Goal: Task Accomplishment & Management: Complete application form

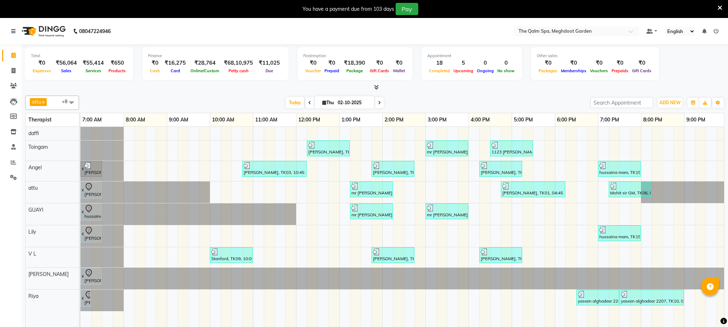
click at [415, 27] on nav "08047224946 Select Location × The Qalm Spa, Meghdoot Garden Default Panel My Pa…" at bounding box center [364, 31] width 728 height 26
click at [291, 105] on span "Today" at bounding box center [295, 102] width 18 height 11
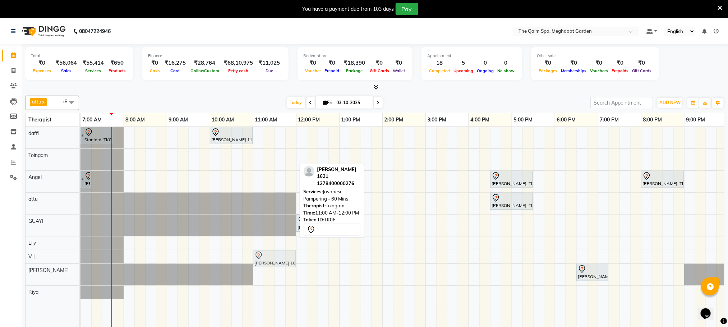
drag, startPoint x: 267, startPoint y: 153, endPoint x: 268, endPoint y: 257, distance: 103.1
click at [268, 257] on tbody "Stanford, TK04, 06:45 AM-07:45 AM, Swedish De-Stress - 60 Mins kea amilia 1124,…" at bounding box center [425, 213] width 690 height 172
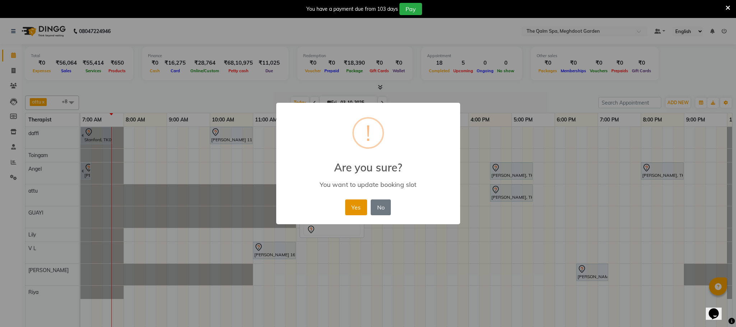
click at [352, 211] on button "Yes" at bounding box center [356, 207] width 22 height 16
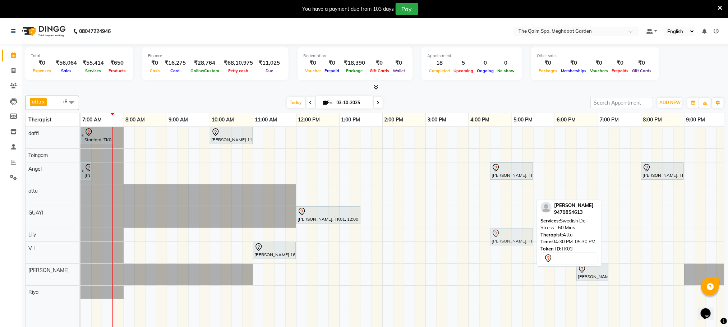
drag, startPoint x: 514, startPoint y: 195, endPoint x: 519, endPoint y: 234, distance: 39.1
click at [518, 235] on tbody "Stanford, TK04, 06:45 AM-07:45 AM, Swedish De-Stress - 60 Mins kea amilia 1124,…" at bounding box center [425, 213] width 690 height 172
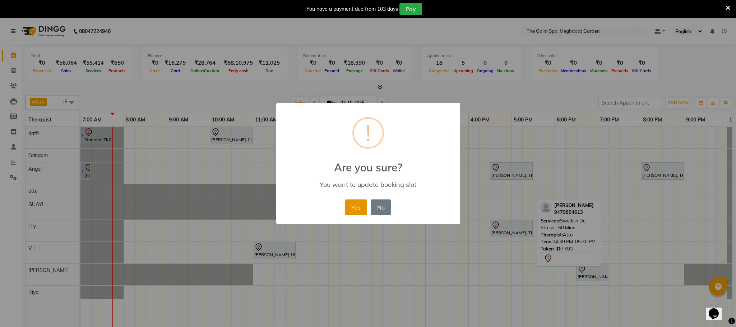
click at [358, 205] on button "Yes" at bounding box center [356, 207] width 22 height 16
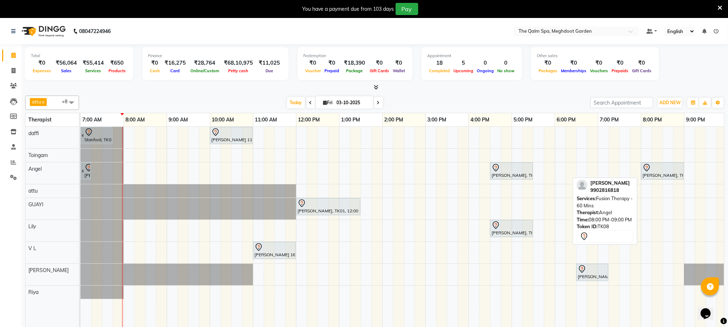
scroll to position [18, 0]
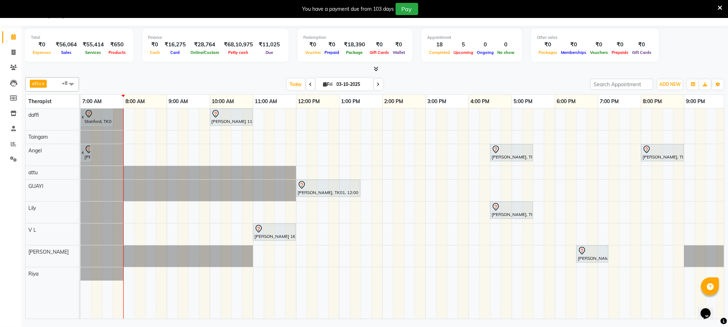
click at [309, 84] on icon at bounding box center [310, 84] width 3 height 4
type input "02-10-2025"
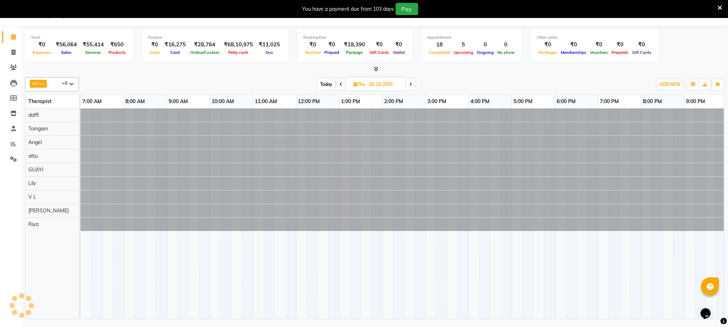
scroll to position [0, 43]
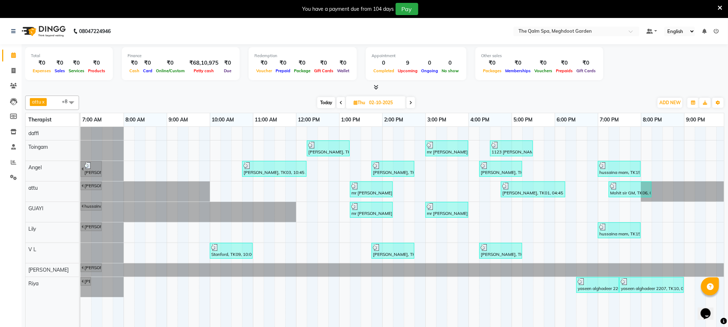
drag, startPoint x: 673, startPoint y: 53, endPoint x: 629, endPoint y: 38, distance: 46.4
click at [673, 53] on div "Total ₹0 Expenses ₹0 Sales ₹0 Services ₹0 Products Finance ₹0 Cash ₹0 Card ₹0 O…" at bounding box center [374, 64] width 699 height 35
click at [328, 103] on span "Today" at bounding box center [326, 102] width 18 height 11
type input "03-10-2025"
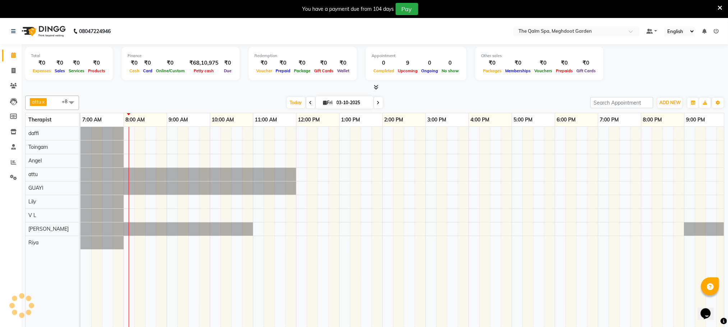
scroll to position [0, 43]
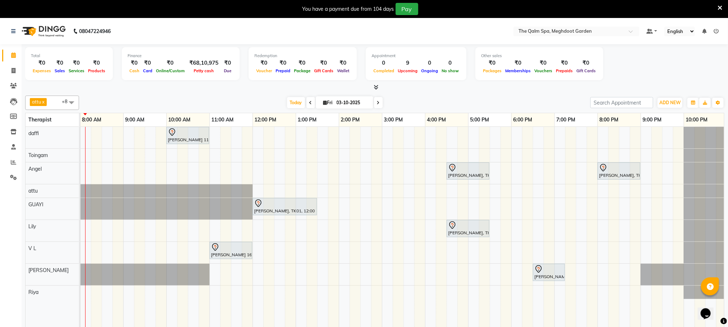
click at [388, 135] on div "[GEOGRAPHIC_DATA], TK04, 06:45 AM-07:45 AM, Swedish De-Stress - 60 Mins [PERSON…" at bounding box center [382, 232] width 690 height 210
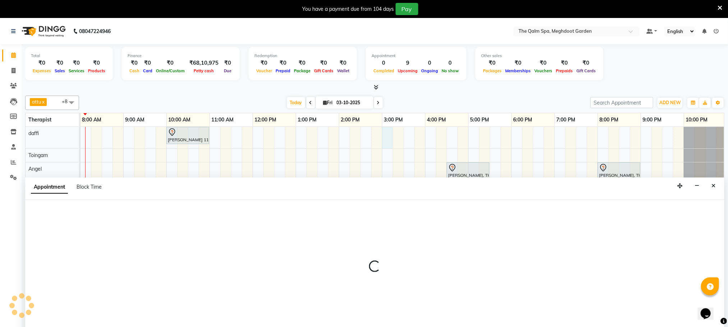
scroll to position [18, 0]
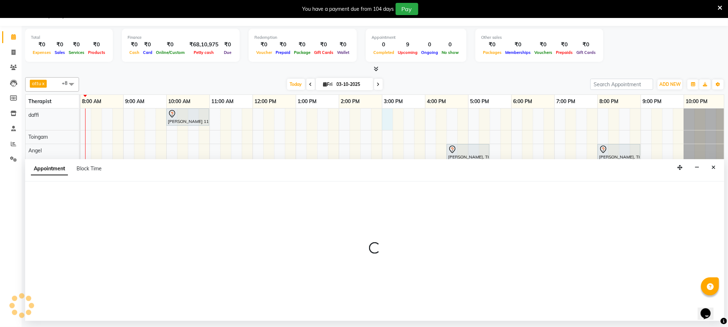
select select "72290"
select select "900"
select select "tentative"
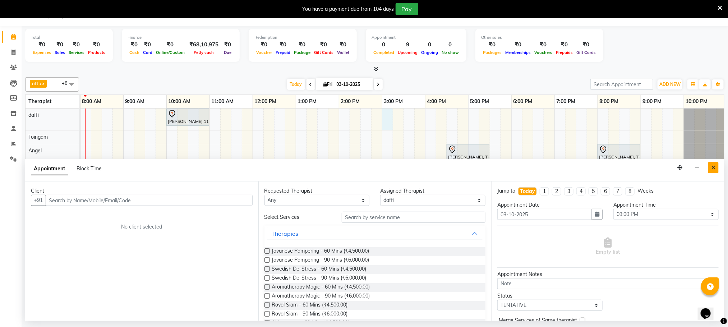
click at [716, 170] on button "Close" at bounding box center [713, 167] width 10 height 11
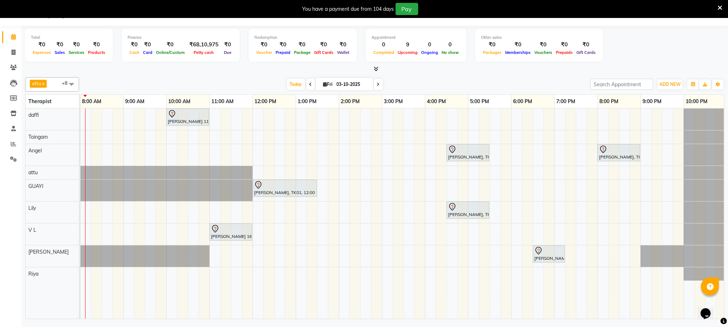
click at [388, 120] on div "[GEOGRAPHIC_DATA], TK04, 06:45 AM-07:45 AM, Swedish De-Stress - 60 Mins [PERSON…" at bounding box center [382, 214] width 690 height 210
select select "72290"
select select "tentative"
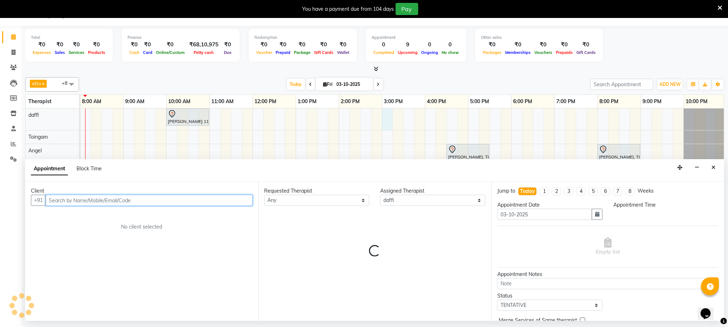
select select "900"
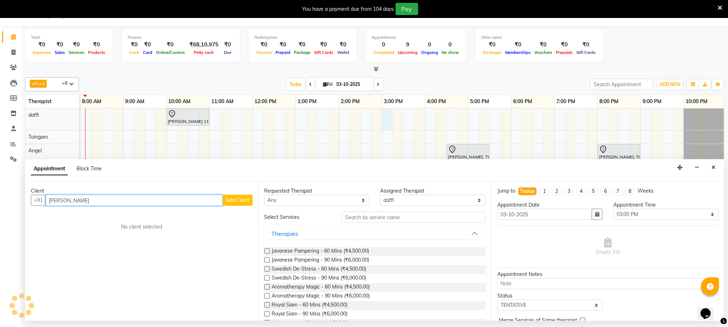
type input "[PERSON_NAME]"
click at [239, 205] on button "Add Client" at bounding box center [238, 200] width 30 height 11
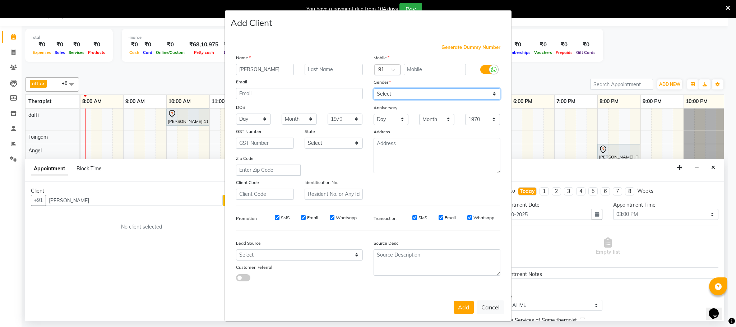
click at [407, 95] on select "Select [DEMOGRAPHIC_DATA] [DEMOGRAPHIC_DATA] Other Prefer Not To Say" at bounding box center [437, 93] width 127 height 11
select select "[DEMOGRAPHIC_DATA]"
click at [374, 88] on select "Select [DEMOGRAPHIC_DATA] [DEMOGRAPHIC_DATA] Other Prefer Not To Say" at bounding box center [437, 93] width 127 height 11
click at [455, 47] on span "Generate Dummy Number" at bounding box center [471, 47] width 59 height 7
type input "1278400000278"
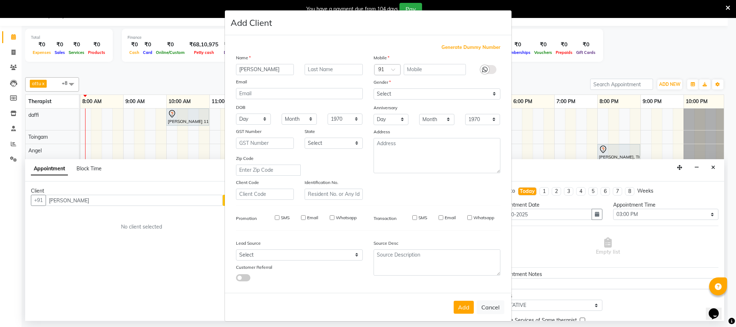
checkbox input "false"
click at [460, 310] on button "Add" at bounding box center [464, 307] width 20 height 13
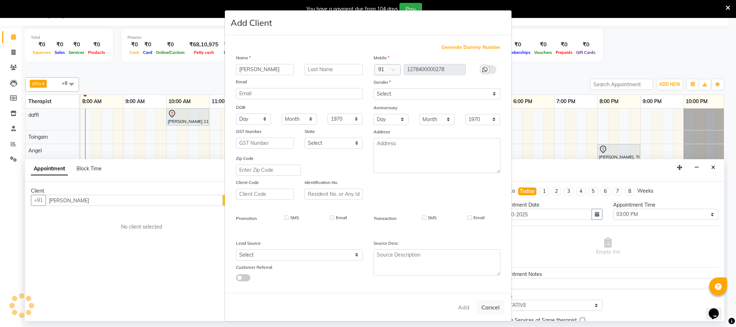
type input "1278400000278"
select select
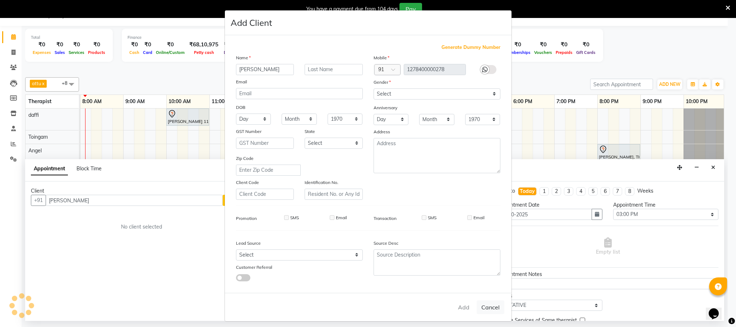
select select
checkbox input "false"
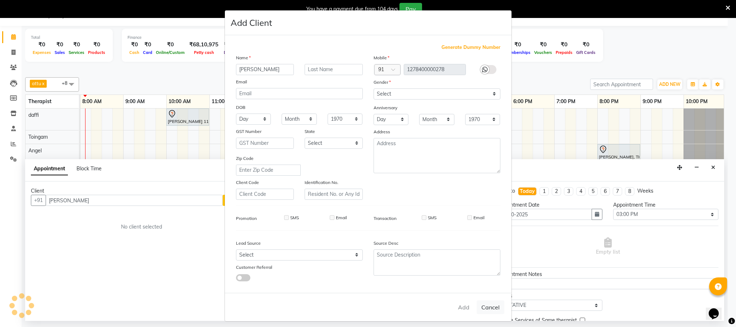
checkbox input "false"
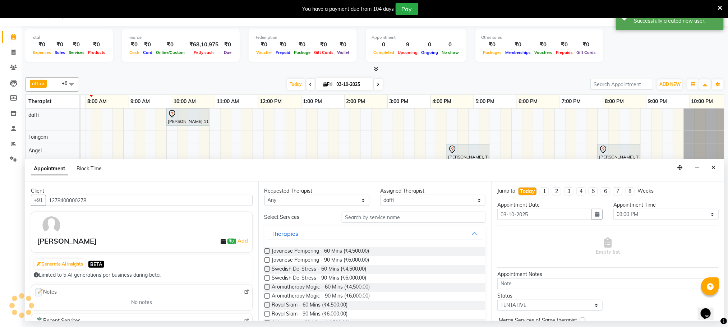
scroll to position [0, 38]
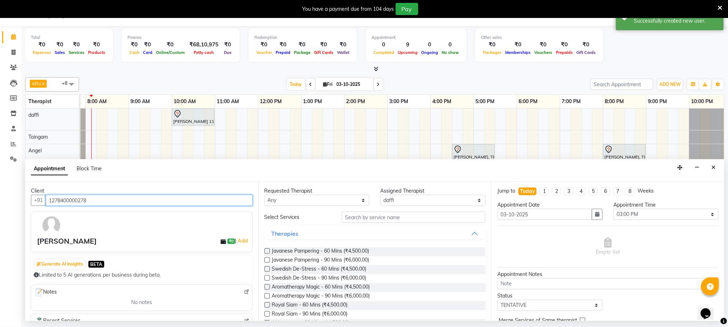
click at [197, 203] on input "1278400000278" at bounding box center [149, 200] width 207 height 11
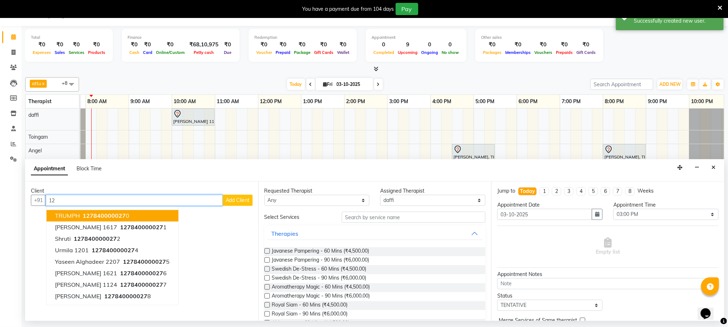
type input "1"
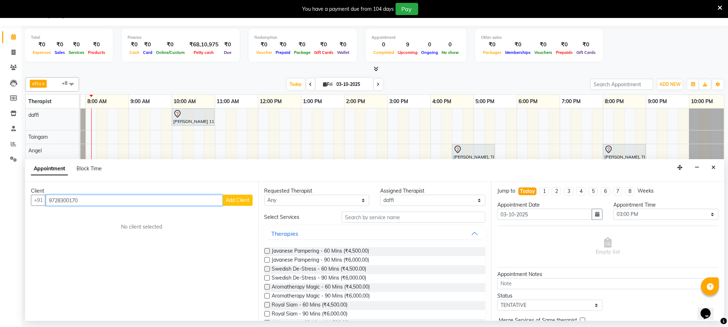
type input "9728300170"
click at [244, 202] on span "Add Client" at bounding box center [238, 200] width 24 height 6
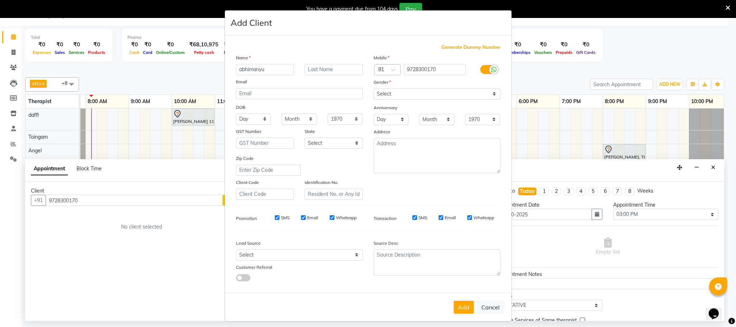
type input "abhimanyu"
click at [384, 93] on select "Select [DEMOGRAPHIC_DATA] [DEMOGRAPHIC_DATA] Other Prefer Not To Say" at bounding box center [437, 93] width 127 height 11
select select "[DEMOGRAPHIC_DATA]"
click at [374, 88] on select "Select [DEMOGRAPHIC_DATA] [DEMOGRAPHIC_DATA] Other Prefer Not To Say" at bounding box center [437, 93] width 127 height 11
click at [306, 70] on input "text" at bounding box center [334, 69] width 58 height 11
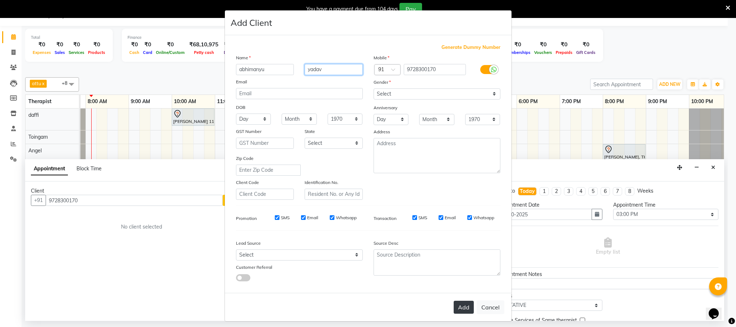
type input "yadav"
click at [461, 305] on button "Add" at bounding box center [464, 307] width 20 height 13
select select
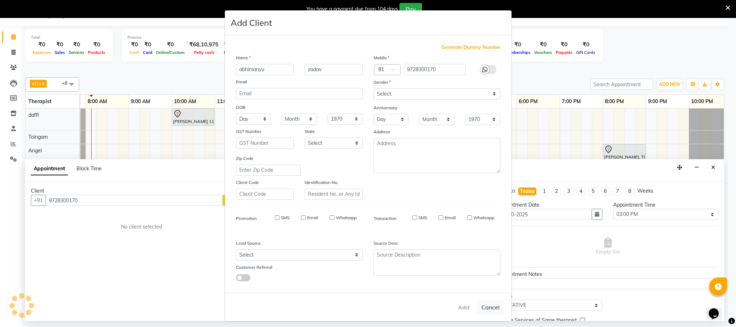
select select
checkbox input "false"
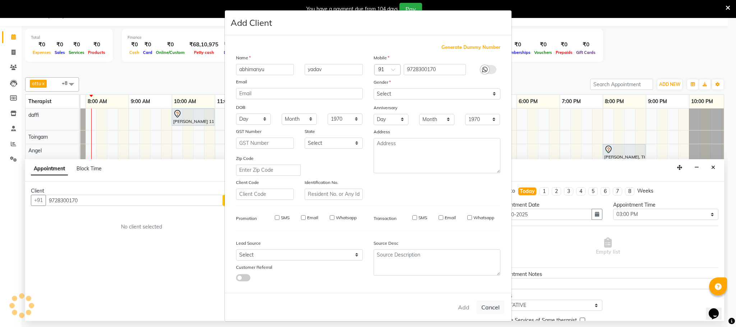
checkbox input "false"
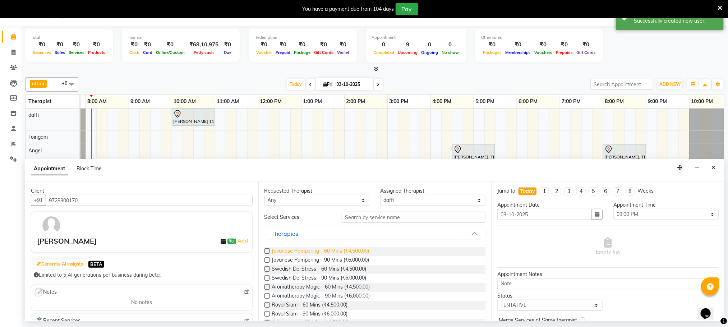
click at [351, 252] on span "Javanese Pampering - 60 Mins (₹4,500.00)" at bounding box center [320, 251] width 97 height 9
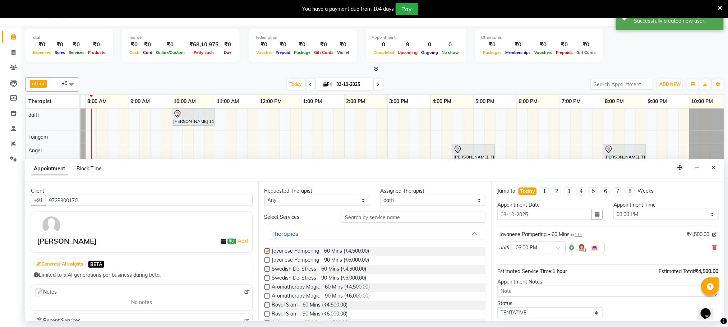
checkbox input "false"
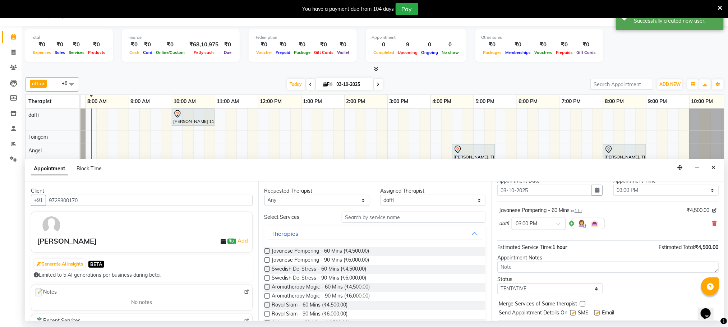
scroll to position [44, 0]
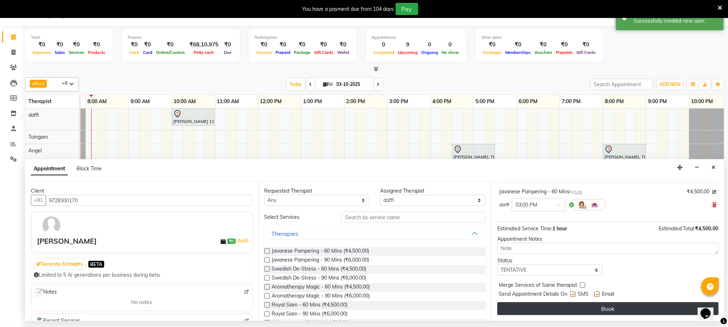
click at [536, 309] on button "Book" at bounding box center [607, 308] width 221 height 13
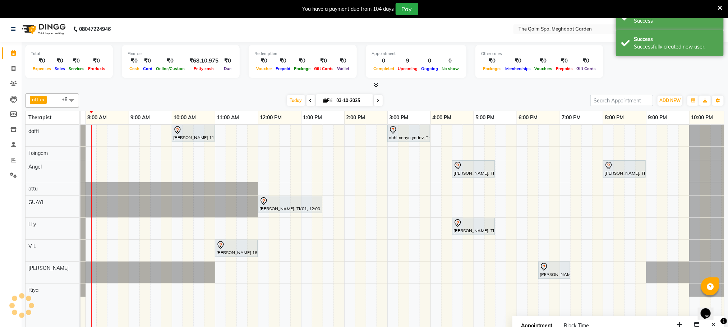
scroll to position [0, 0]
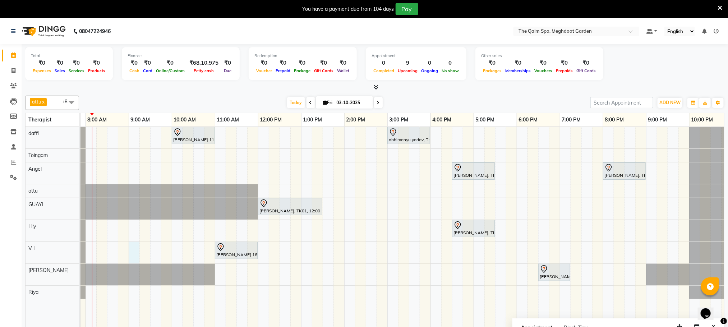
click at [134, 246] on div "Stanford, TK04, 06:45 AM-07:45 AM, Swedish De-Stress - 60 Mins [PERSON_NAME] 11…" at bounding box center [387, 232] width 690 height 210
select select "86833"
select select "tentative"
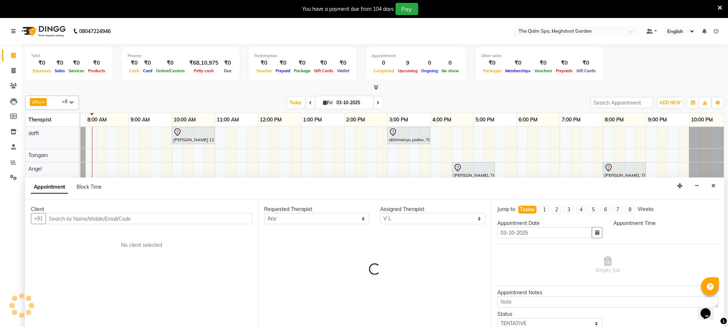
scroll to position [18, 0]
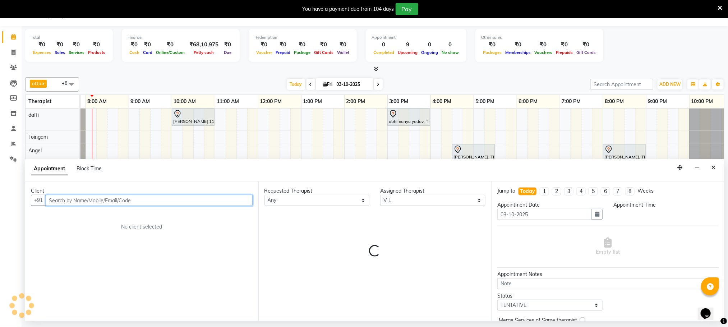
select select "540"
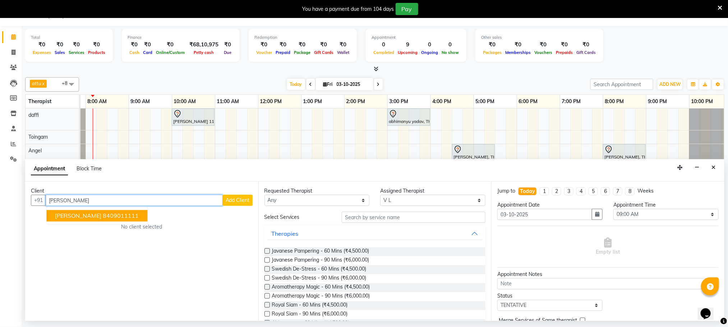
click at [105, 214] on ngb-highlight "8409011111" at bounding box center [121, 215] width 36 height 7
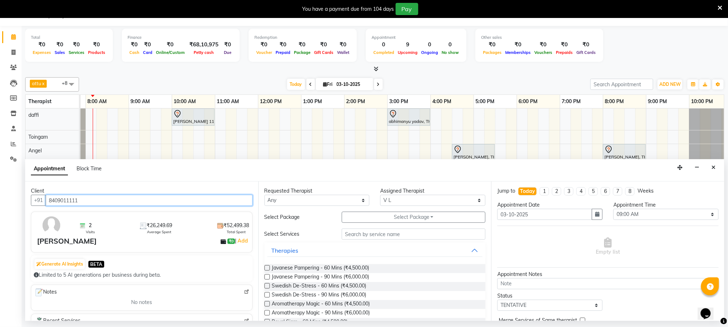
type input "8409011111"
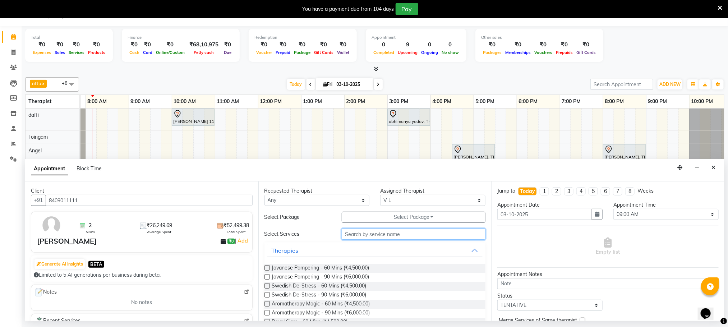
click at [368, 237] on input "text" at bounding box center [414, 234] width 144 height 11
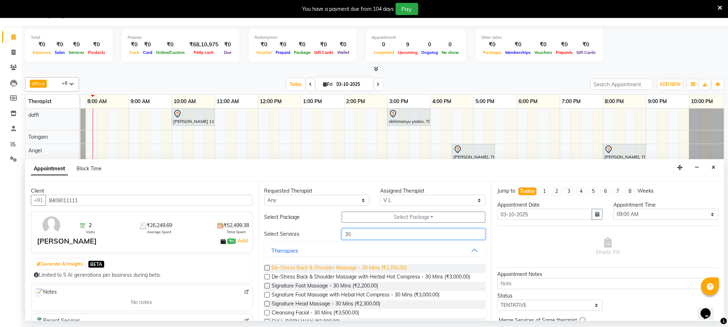
type input "30"
click at [316, 265] on span "De-Stress Back & Shoulder Massage - 30 Mins (₹2,200.00)" at bounding box center [339, 268] width 135 height 9
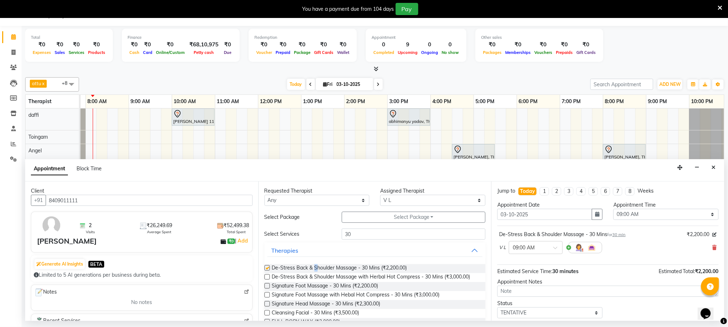
checkbox input "false"
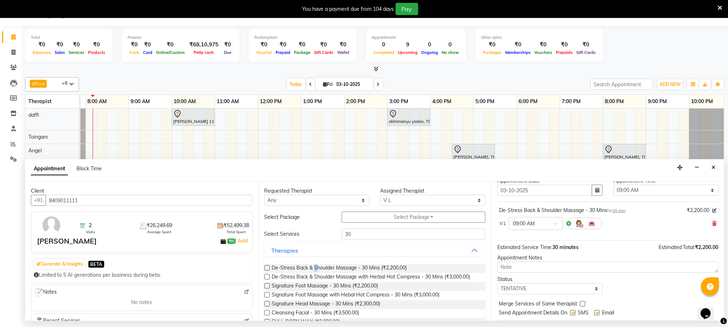
scroll to position [44, 0]
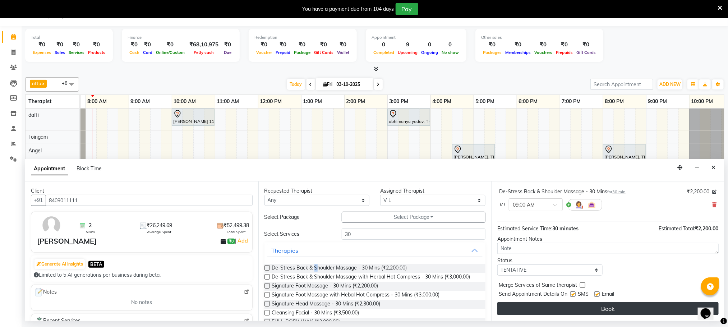
click at [560, 309] on button "Book" at bounding box center [607, 308] width 221 height 13
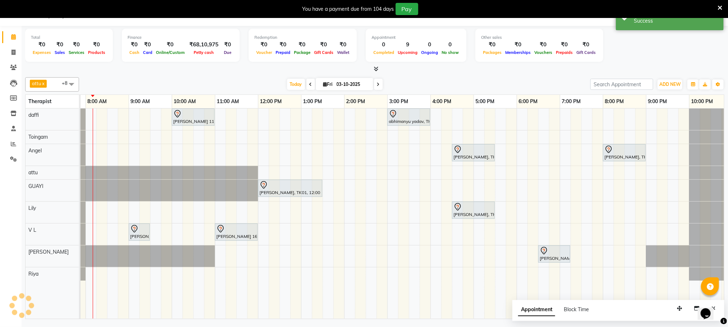
scroll to position [0, 0]
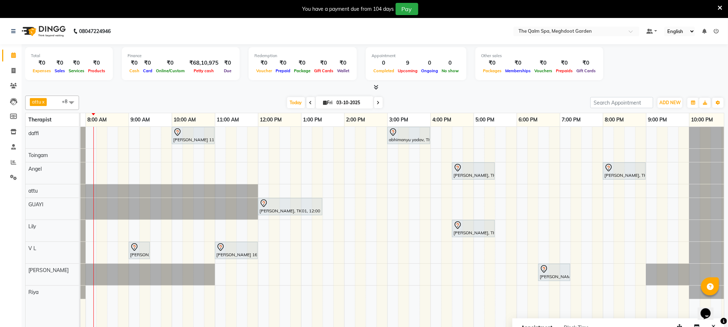
click at [313, 101] on span at bounding box center [310, 102] width 9 height 11
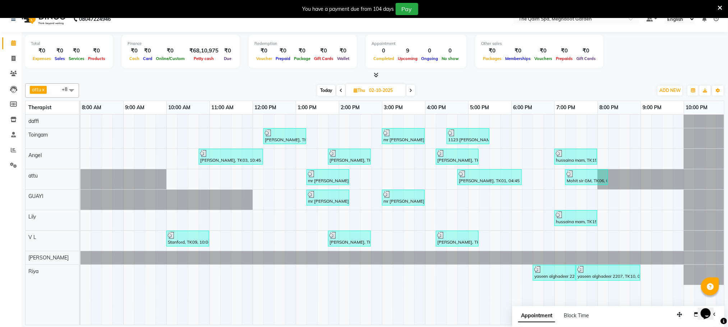
scroll to position [18, 0]
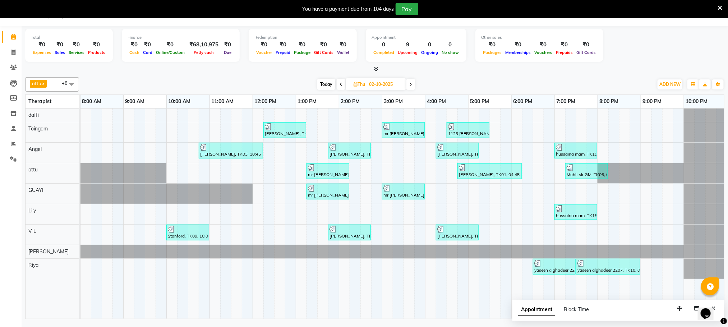
click at [412, 83] on icon at bounding box center [410, 84] width 3 height 4
type input "03-10-2025"
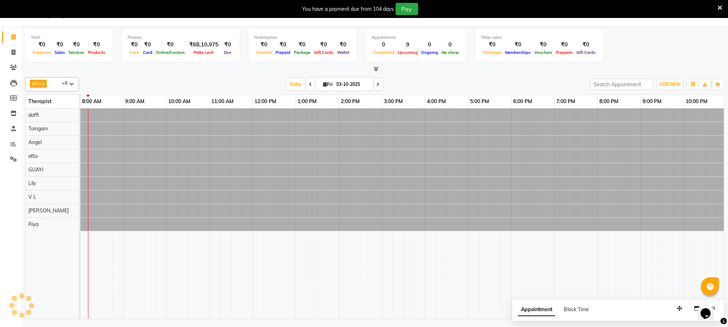
scroll to position [0, 43]
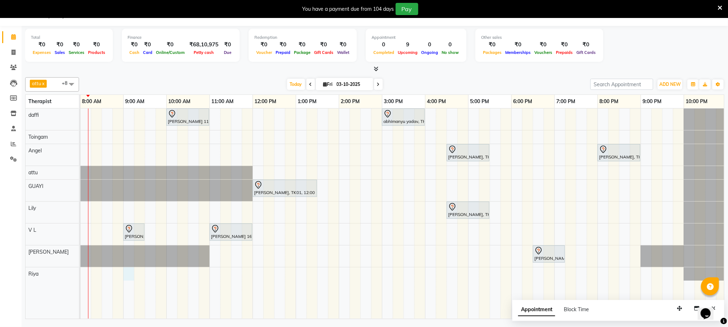
click at [129, 274] on div "Stanford, TK04, 06:45 AM-07:45 AM, Swedish De-Stress - 60 Mins [PERSON_NAME] 11…" at bounding box center [382, 214] width 690 height 210
select select "81261"
select select "tentative"
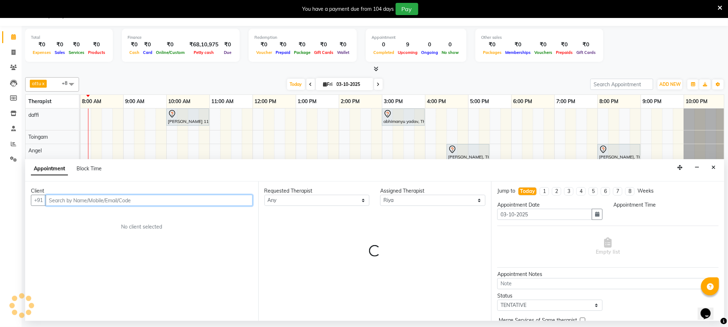
select select "540"
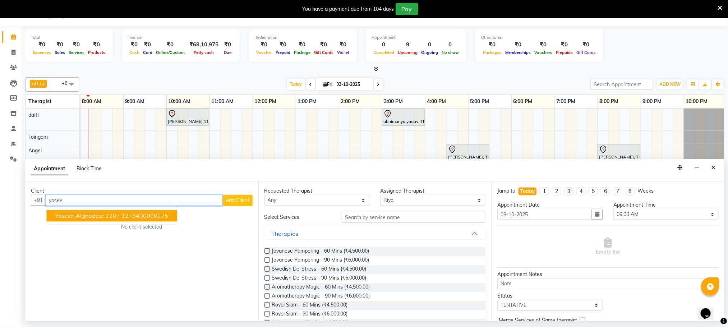
click at [130, 220] on ngb-highlight "1278400000275" at bounding box center [145, 215] width 47 height 7
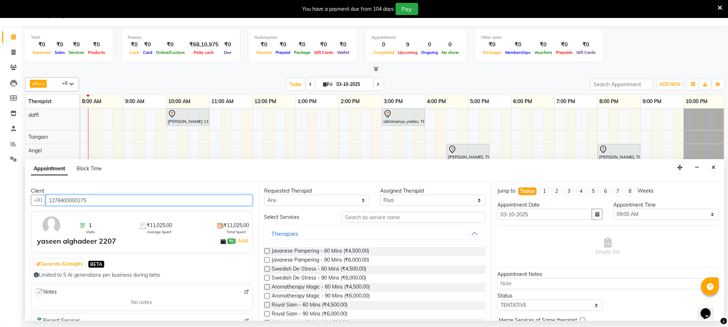
type input "1278400000275"
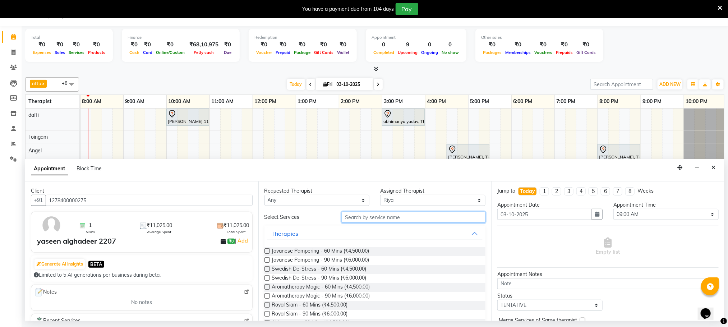
click at [372, 218] on input "text" at bounding box center [414, 217] width 144 height 11
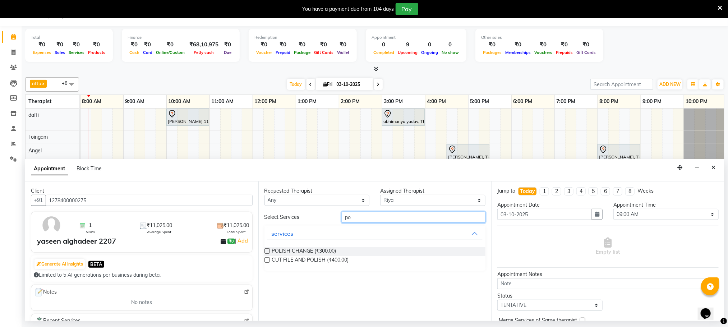
type input "p"
type input "b"
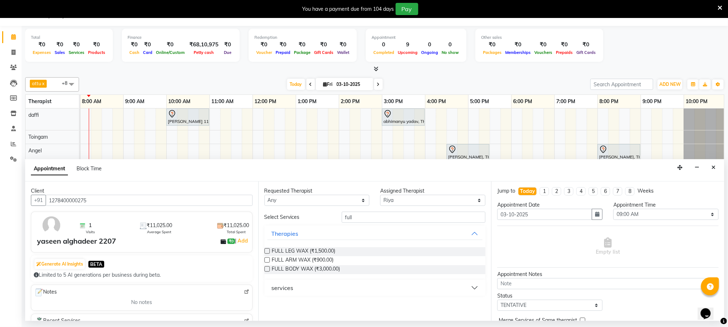
click at [326, 289] on button "services" at bounding box center [375, 287] width 216 height 13
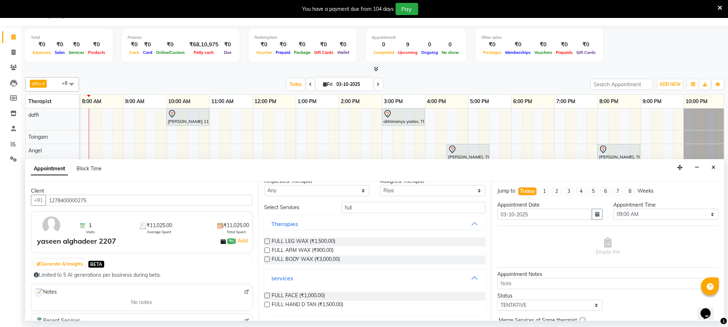
scroll to position [0, 0]
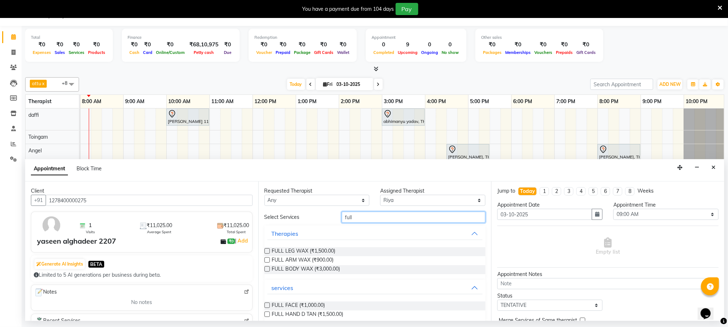
click at [365, 217] on input "full" at bounding box center [414, 217] width 144 height 11
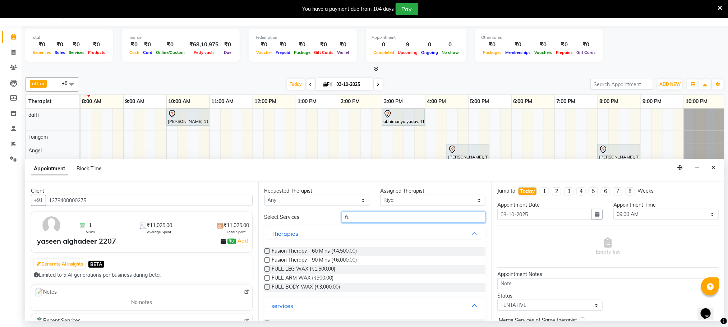
type input "f"
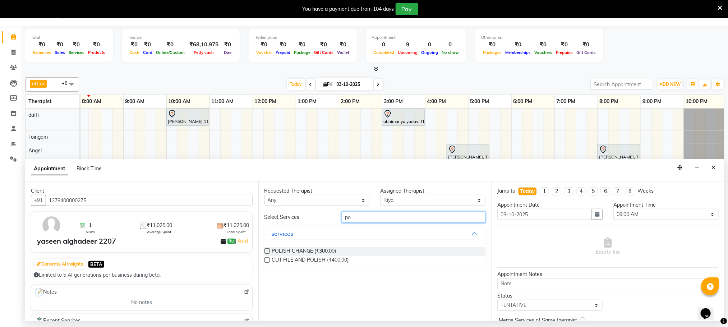
type input "p"
type input "b"
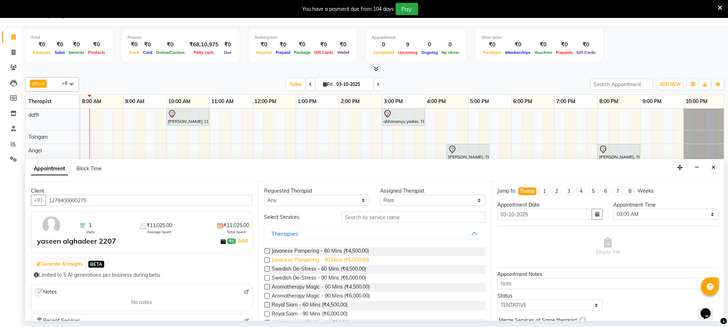
click at [351, 261] on span "Javanese Pampering - 90 Mins (₹6,000.00)" at bounding box center [320, 260] width 97 height 9
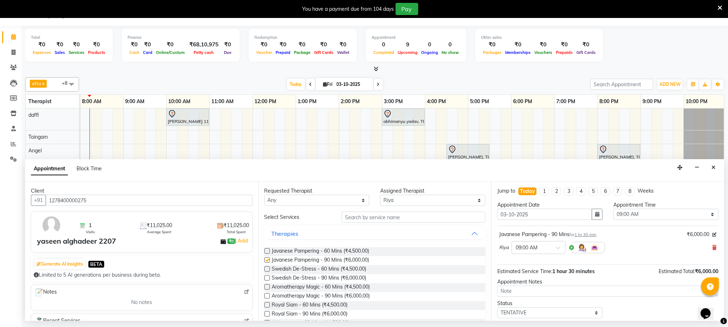
checkbox input "false"
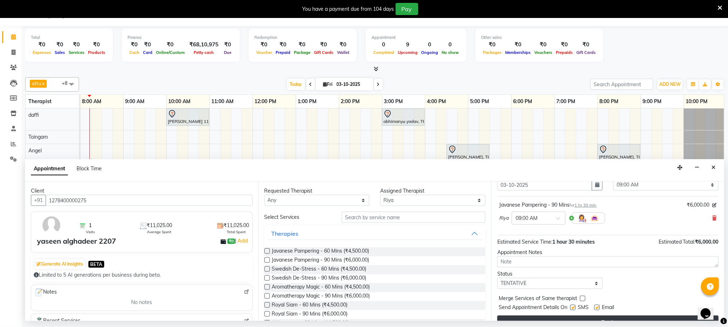
scroll to position [44, 0]
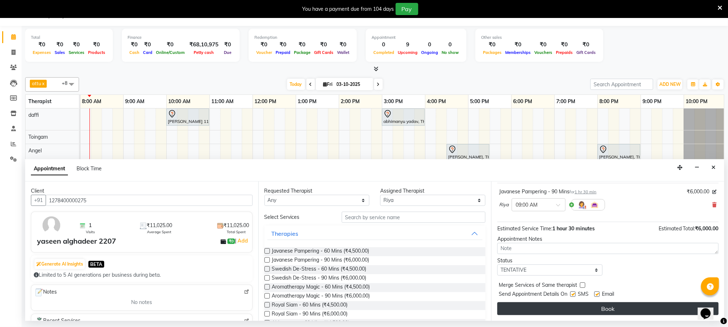
click at [598, 303] on button "Book" at bounding box center [607, 308] width 221 height 13
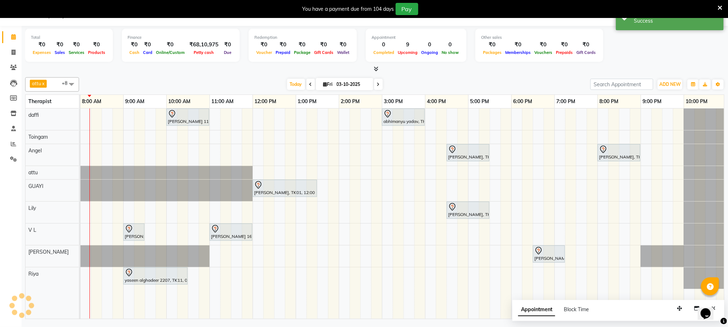
scroll to position [0, 0]
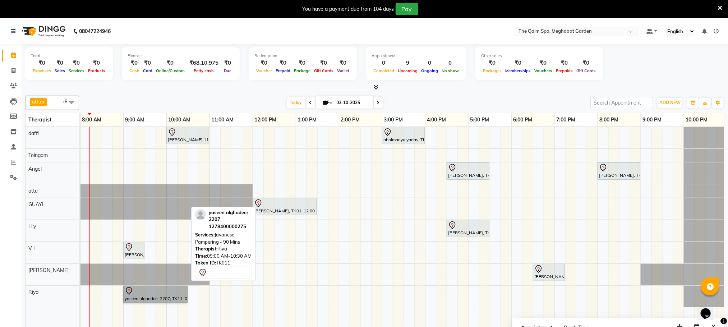
drag, startPoint x: 146, startPoint y: 294, endPoint x: 146, endPoint y: 289, distance: 4.3
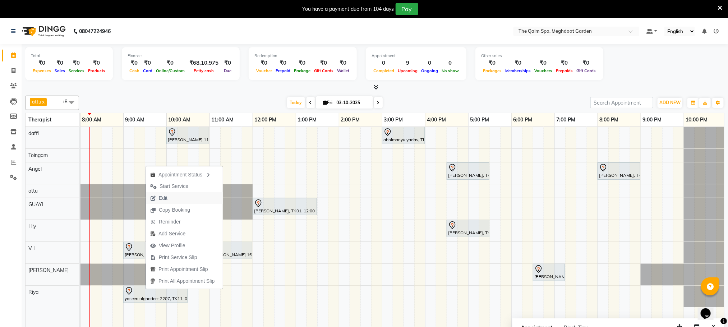
click at [167, 197] on span "Edit" at bounding box center [163, 198] width 9 height 8
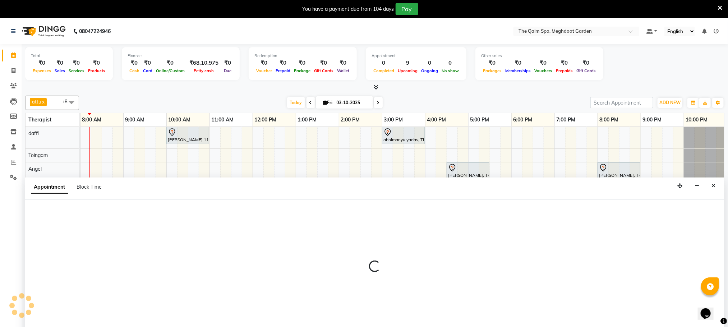
scroll to position [18, 0]
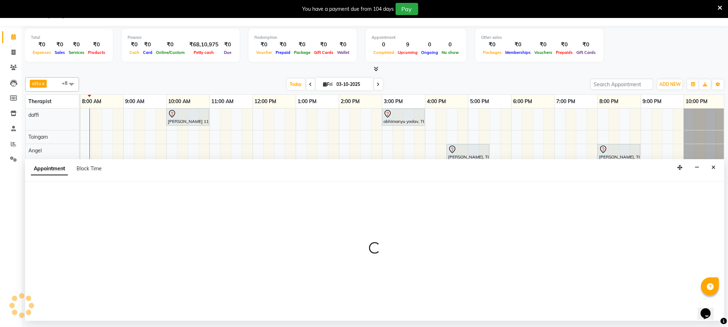
select select "tentative"
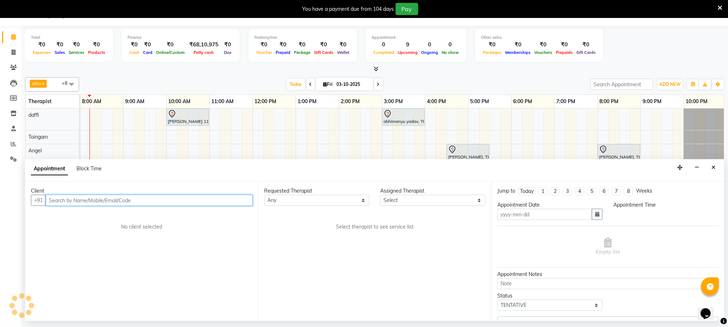
type input "03-10-2025"
select select "540"
select select "81261"
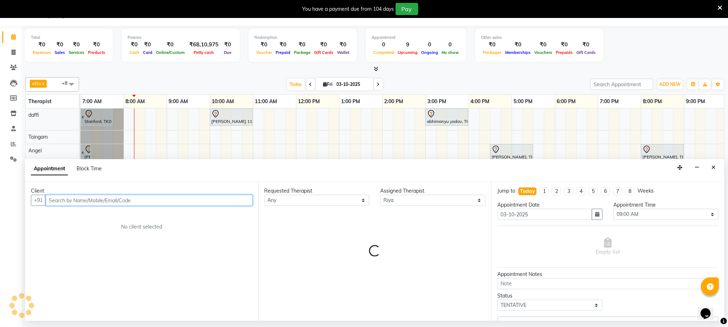
select select "3174"
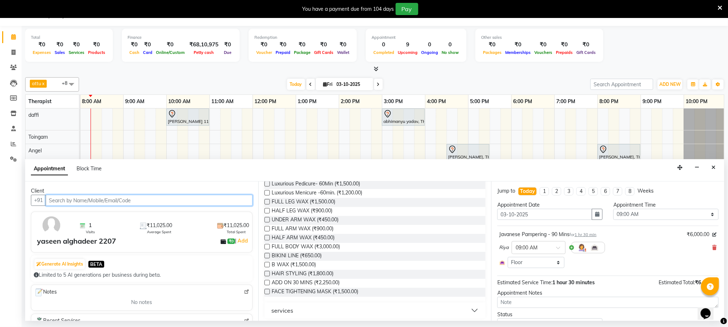
scroll to position [286, 0]
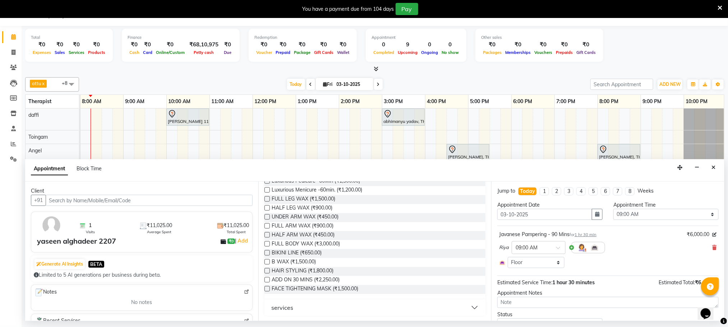
click at [311, 310] on button "services" at bounding box center [375, 307] width 216 height 13
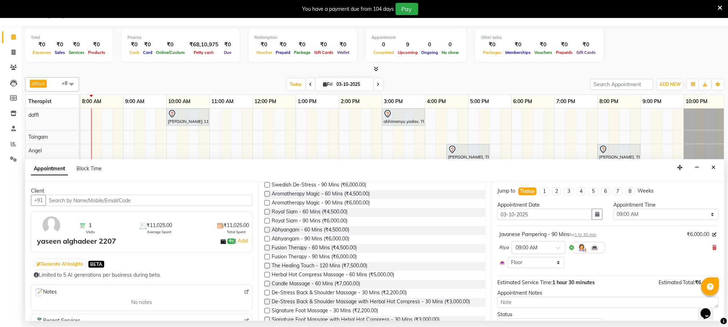
scroll to position [108, 0]
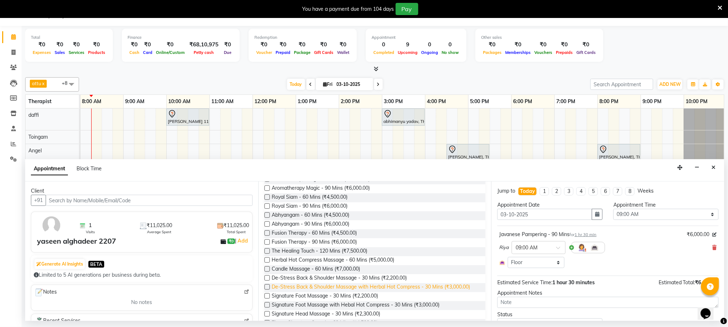
click at [389, 287] on span "De-Stress Back & Shoulder Massage with Herbal Hot Compress - 30 Mins (₹3,000.00)" at bounding box center [371, 287] width 198 height 9
checkbox input "false"
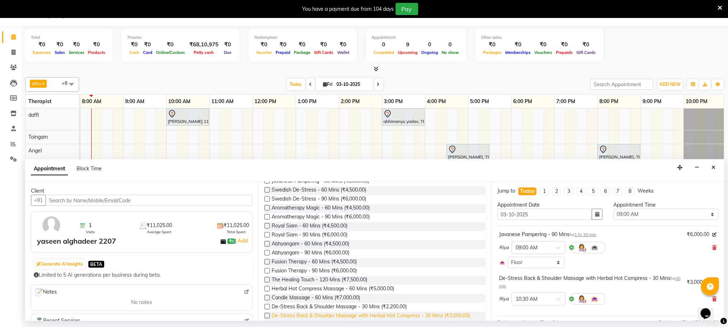
scroll to position [269, 0]
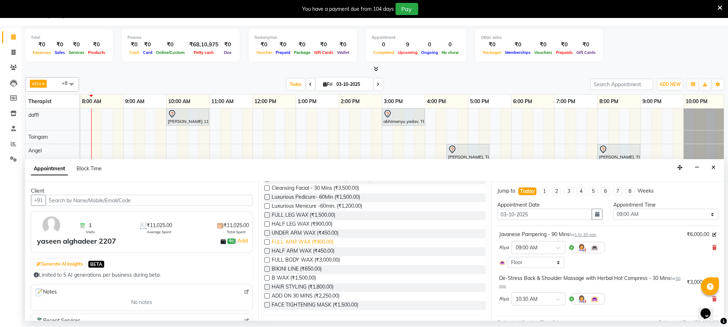
click at [332, 239] on span "FULL ARM WAX (₹900.00)" at bounding box center [303, 242] width 62 height 9
checkbox input "false"
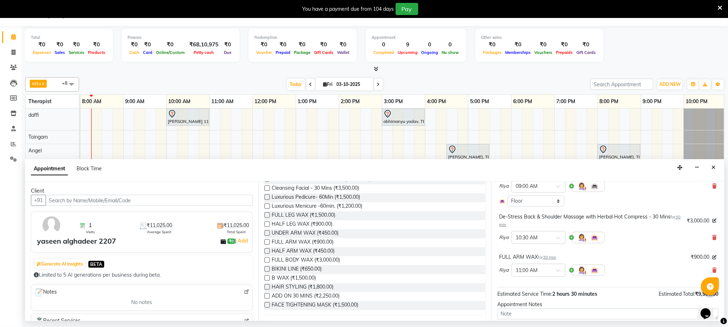
scroll to position [107, 0]
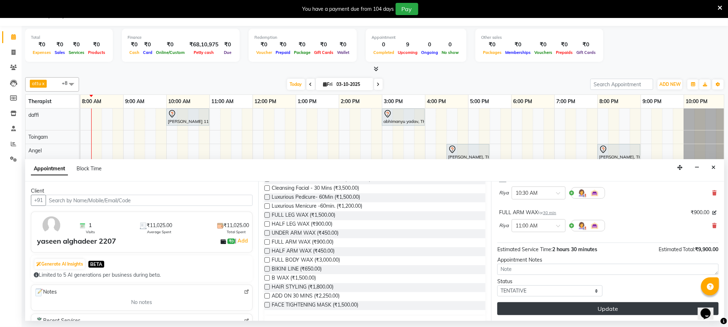
click at [544, 308] on button "Update" at bounding box center [607, 308] width 221 height 13
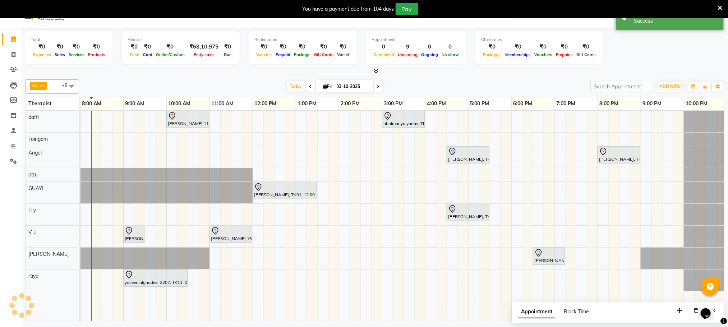
scroll to position [0, 0]
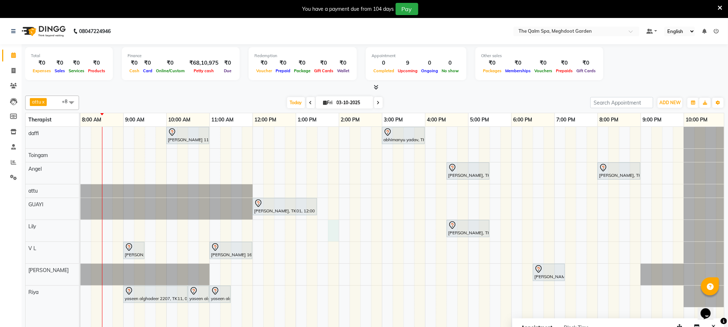
click at [338, 225] on div "Stanford, TK04, 06:45 AM-07:45 AM, Swedish De-Stress - 60 Mins [PERSON_NAME] 11…" at bounding box center [382, 232] width 690 height 210
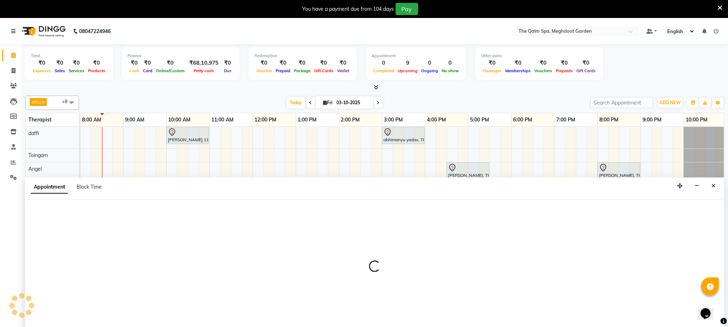
scroll to position [18, 0]
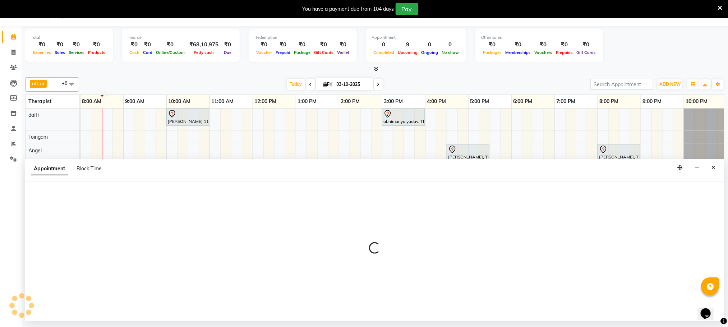
select select "75413"
select select "tentative"
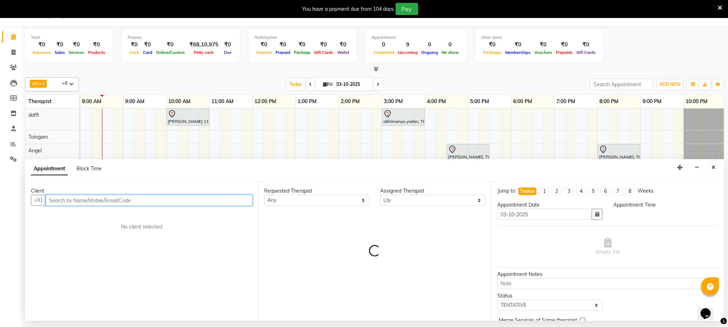
select select "825"
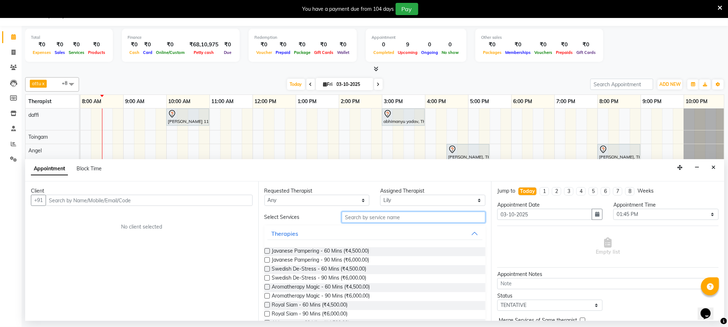
click at [372, 215] on input "text" at bounding box center [414, 217] width 144 height 11
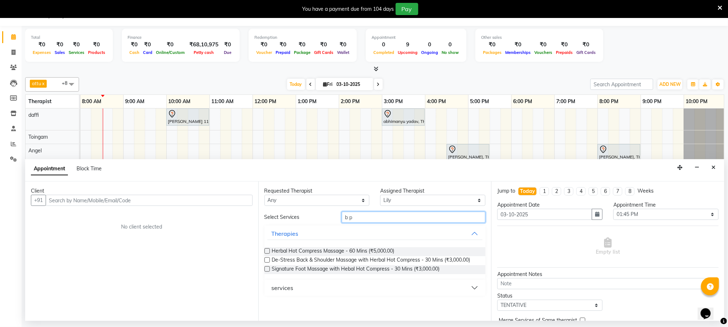
type input "b p"
click at [341, 285] on button "services" at bounding box center [375, 287] width 216 height 13
click at [479, 288] on button "services" at bounding box center [375, 287] width 216 height 13
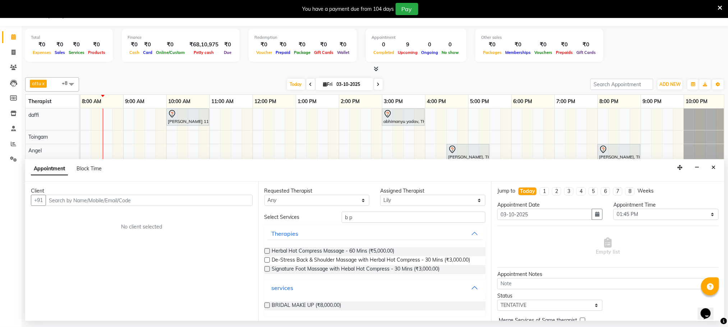
scroll to position [1, 0]
click at [709, 165] on button "Close" at bounding box center [713, 167] width 10 height 11
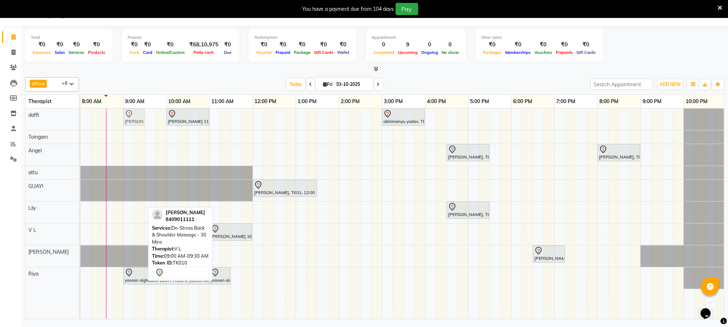
drag, startPoint x: 131, startPoint y: 232, endPoint x: 131, endPoint y: 117, distance: 114.3
click at [131, 119] on tbody "Stanford, TK04, 06:45 AM-07:45 AM, Swedish De-Stress - 60 Mins [PERSON_NAME] 11…" at bounding box center [382, 199] width 690 height 180
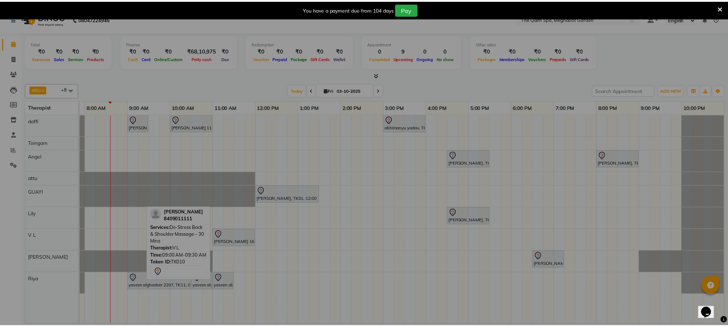
scroll to position [0, 38]
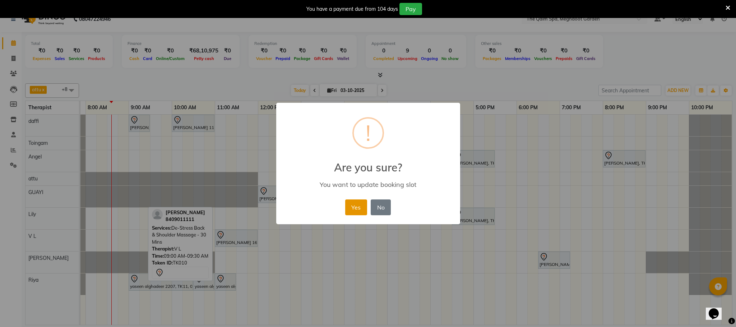
click at [363, 203] on button "Yes" at bounding box center [356, 207] width 22 height 16
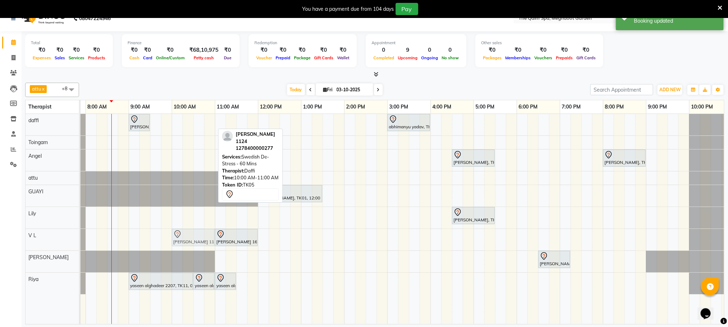
drag, startPoint x: 198, startPoint y: 120, endPoint x: 195, endPoint y: 233, distance: 113.2
click at [195, 233] on tbody "[GEOGRAPHIC_DATA], TK04, 06:45 AM-07:45 AM, Swedish De-Stress - 60 Mins [PERSON…" at bounding box center [387, 204] width 690 height 180
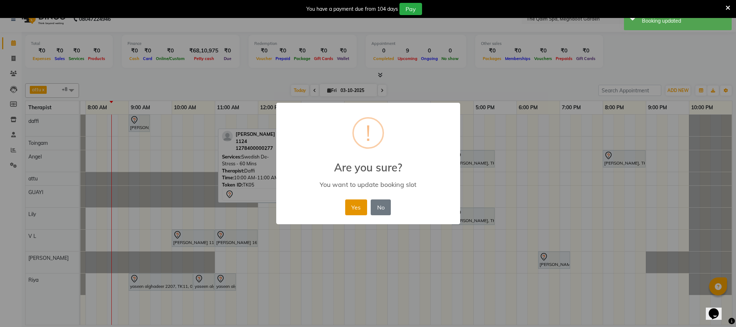
click at [349, 206] on button "Yes" at bounding box center [356, 207] width 22 height 16
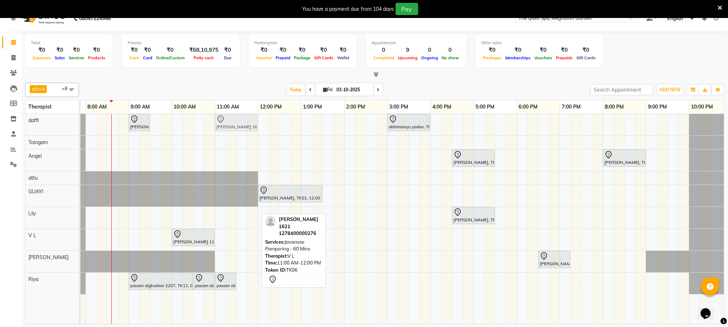
drag, startPoint x: 233, startPoint y: 241, endPoint x: 235, endPoint y: 133, distance: 107.8
click at [235, 130] on tbody "[GEOGRAPHIC_DATA], TK04, 06:45 AM-07:45 AM, Swedish De-Stress - 60 Mins [PERSON…" at bounding box center [387, 204] width 690 height 180
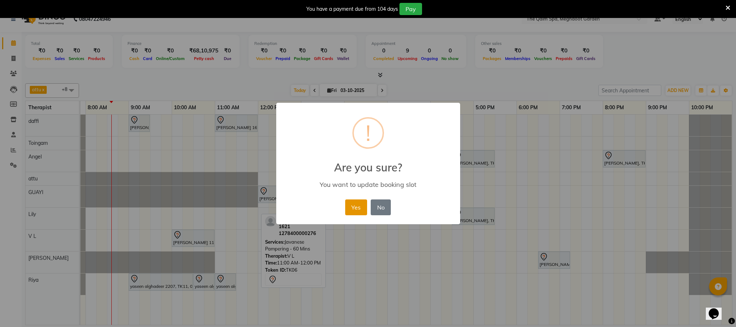
click at [358, 211] on button "Yes" at bounding box center [356, 207] width 22 height 16
